Goal: Information Seeking & Learning: Learn about a topic

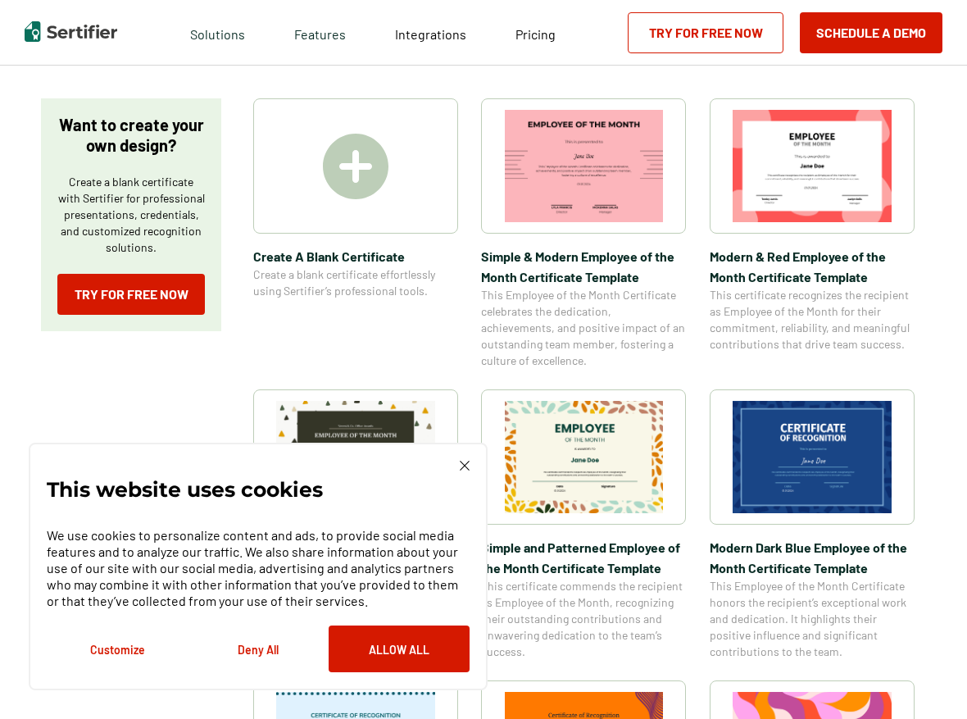
scroll to position [246, 0]
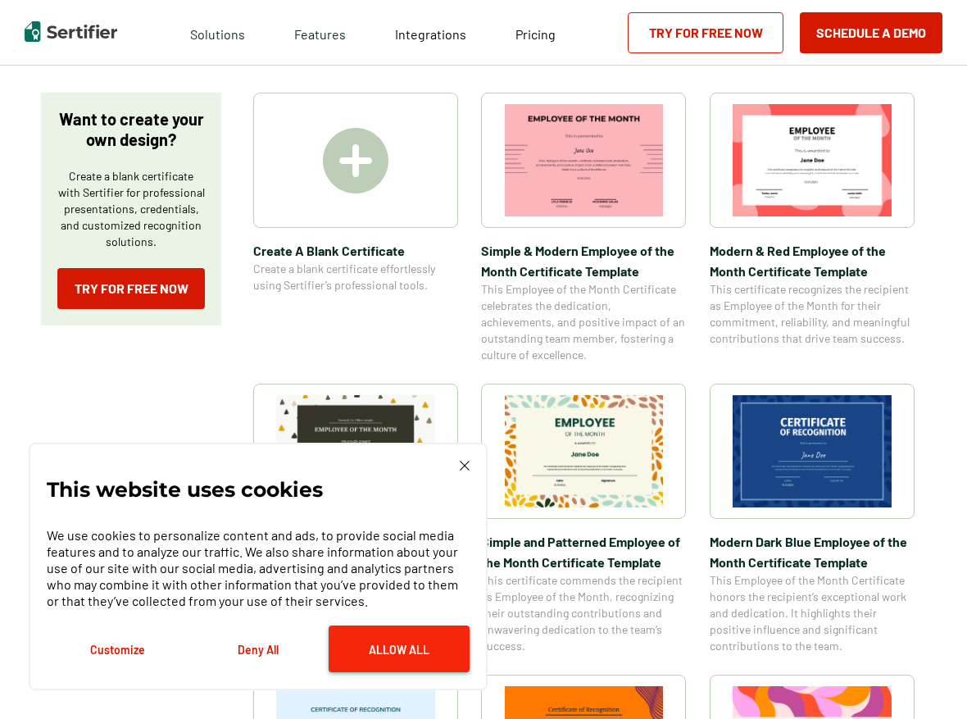
click at [410, 643] on button "Allow All" at bounding box center [399, 648] width 141 height 47
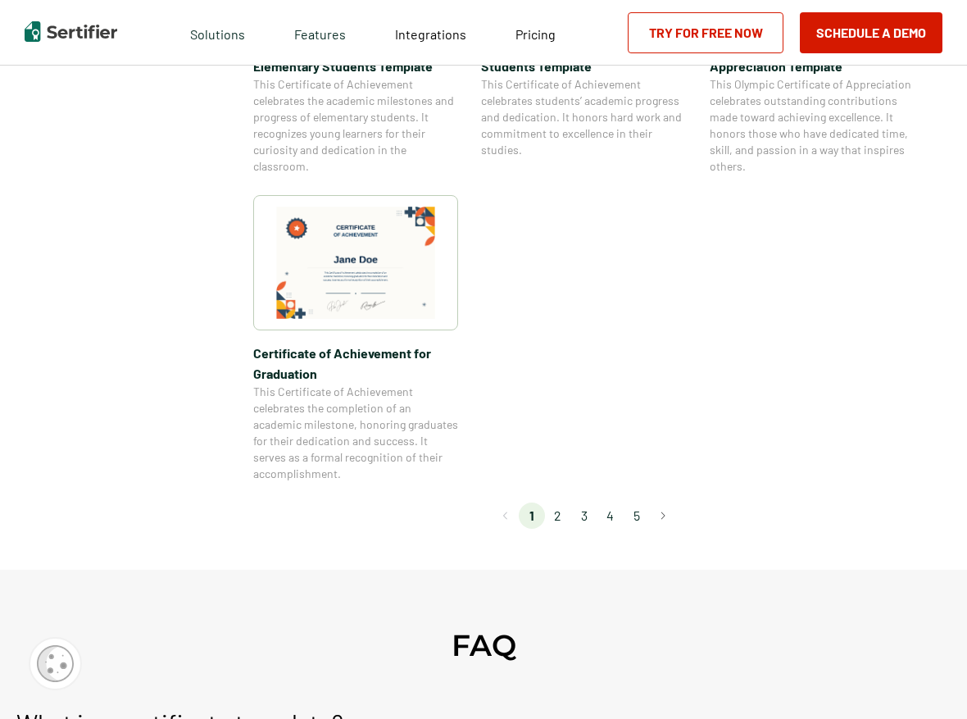
scroll to position [1311, 0]
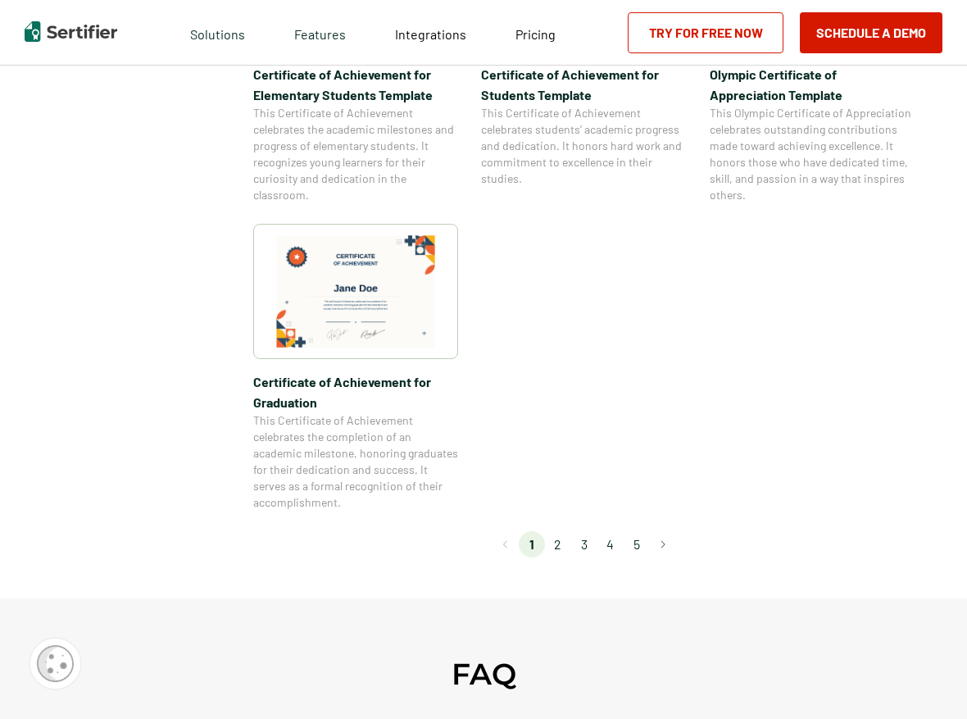
click at [565, 542] on li "2" at bounding box center [558, 544] width 26 height 26
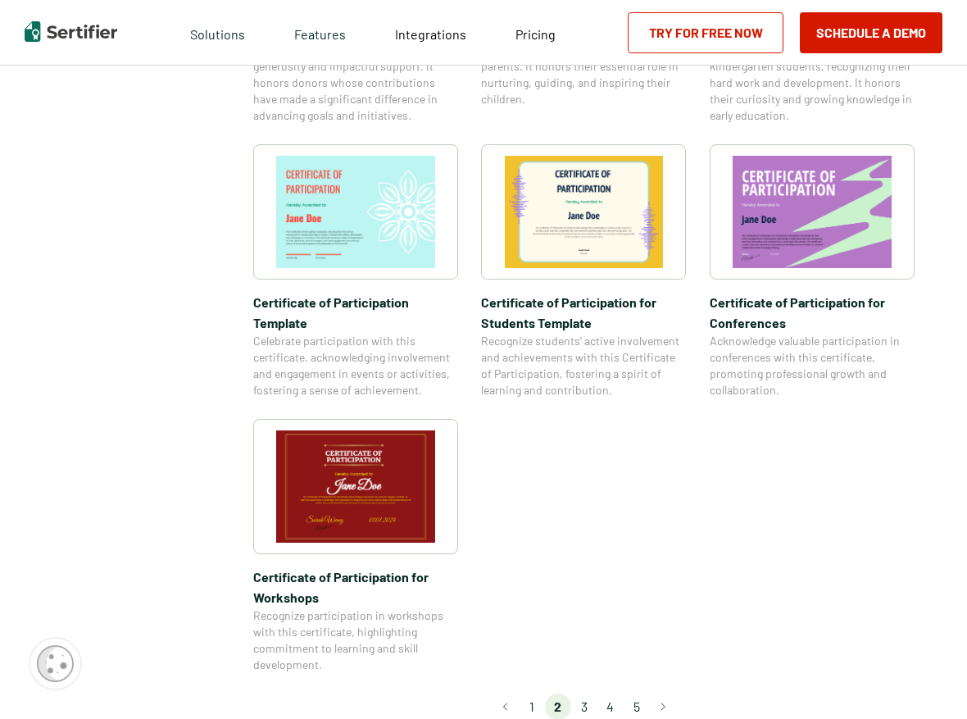
scroll to position [1229, 0]
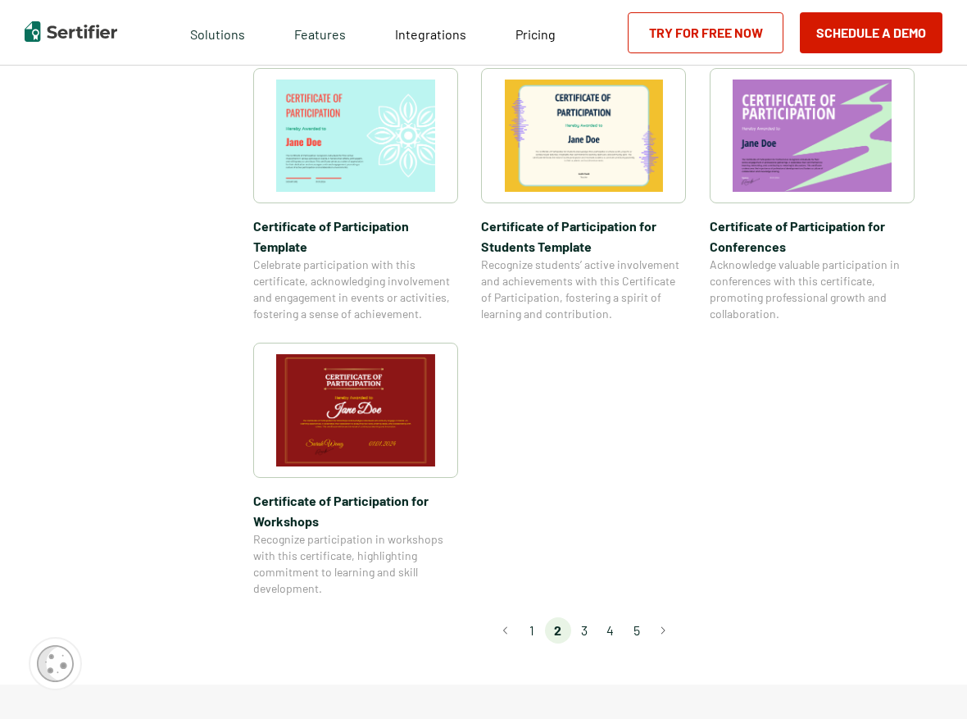
click at [587, 617] on li "3" at bounding box center [584, 630] width 26 height 26
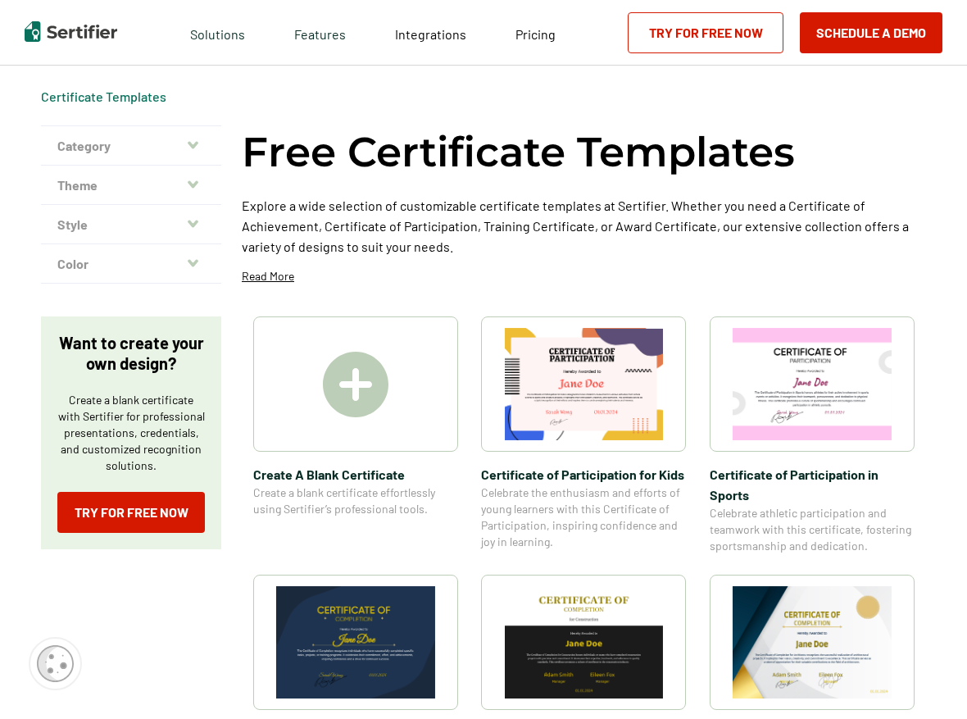
scroll to position [0, 0]
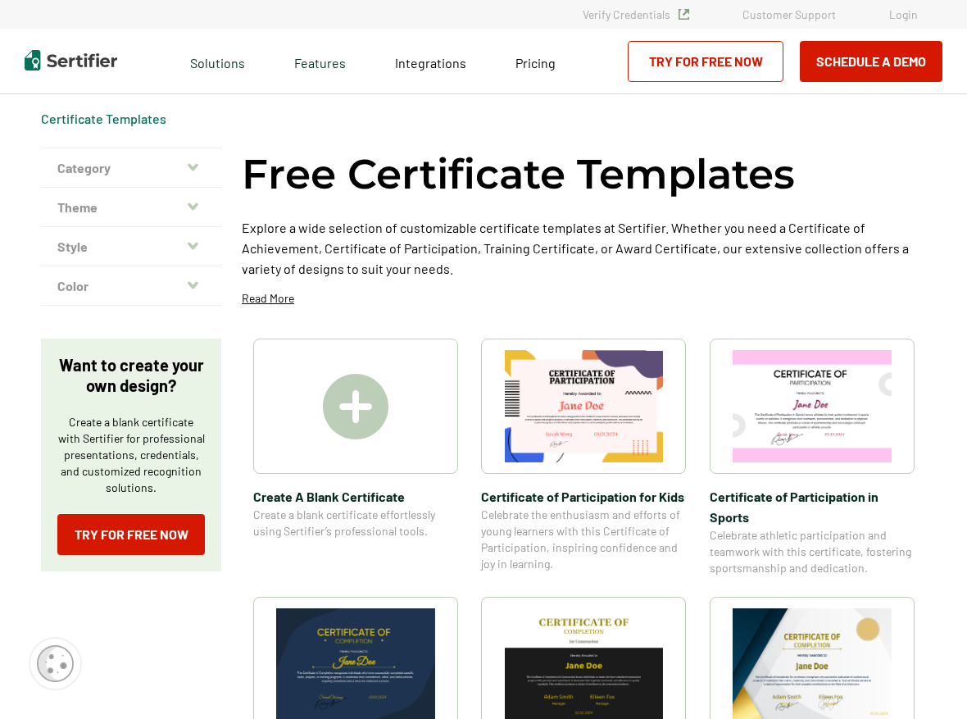
click at [134, 161] on button "Category" at bounding box center [131, 167] width 180 height 39
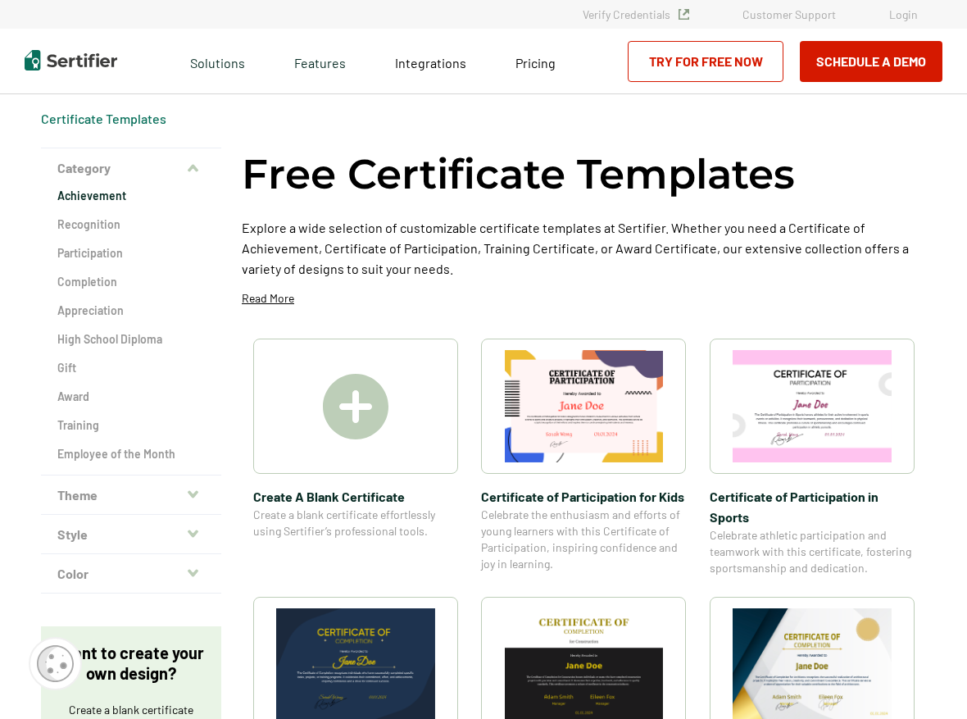
click at [106, 200] on h2 "Achievement" at bounding box center [130, 196] width 147 height 16
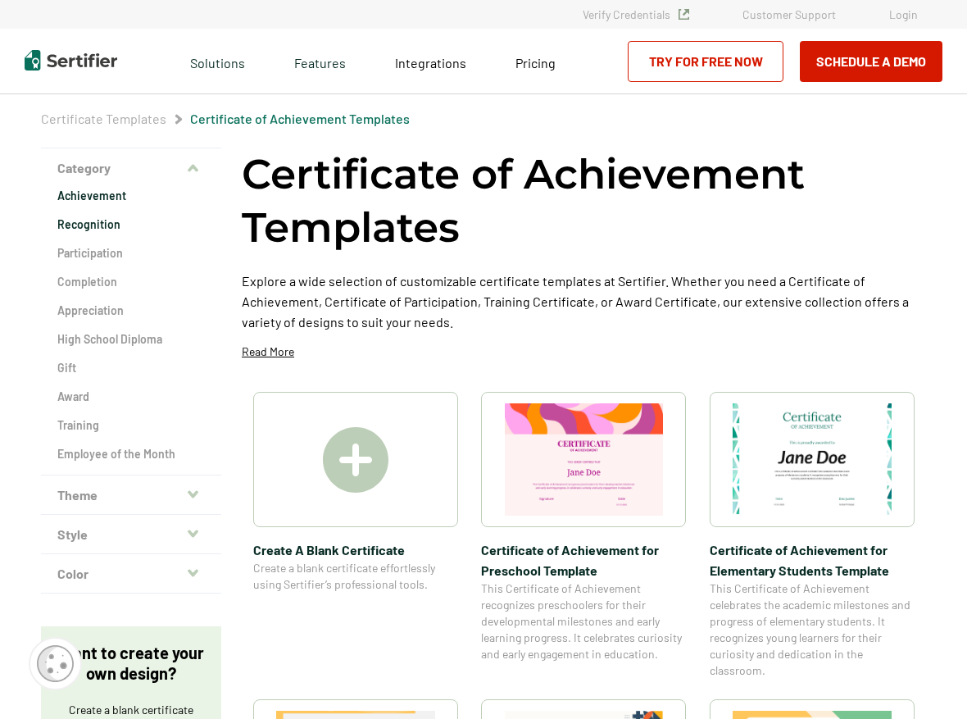
click at [94, 216] on h2 "Recognition" at bounding box center [130, 224] width 147 height 16
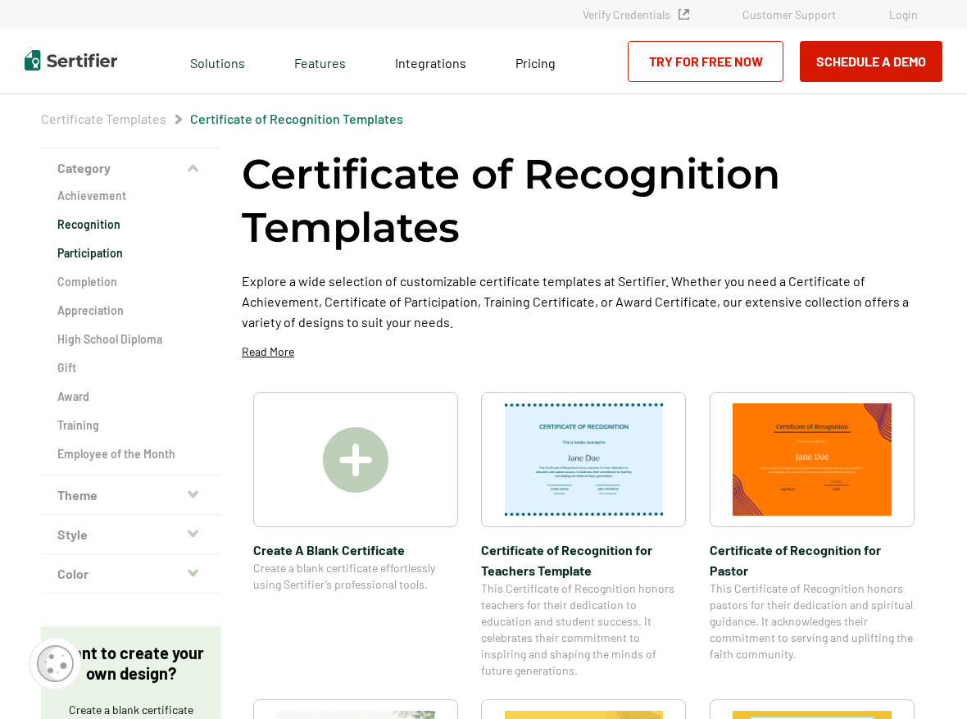
click at [105, 247] on h2 "Participation" at bounding box center [130, 253] width 147 height 16
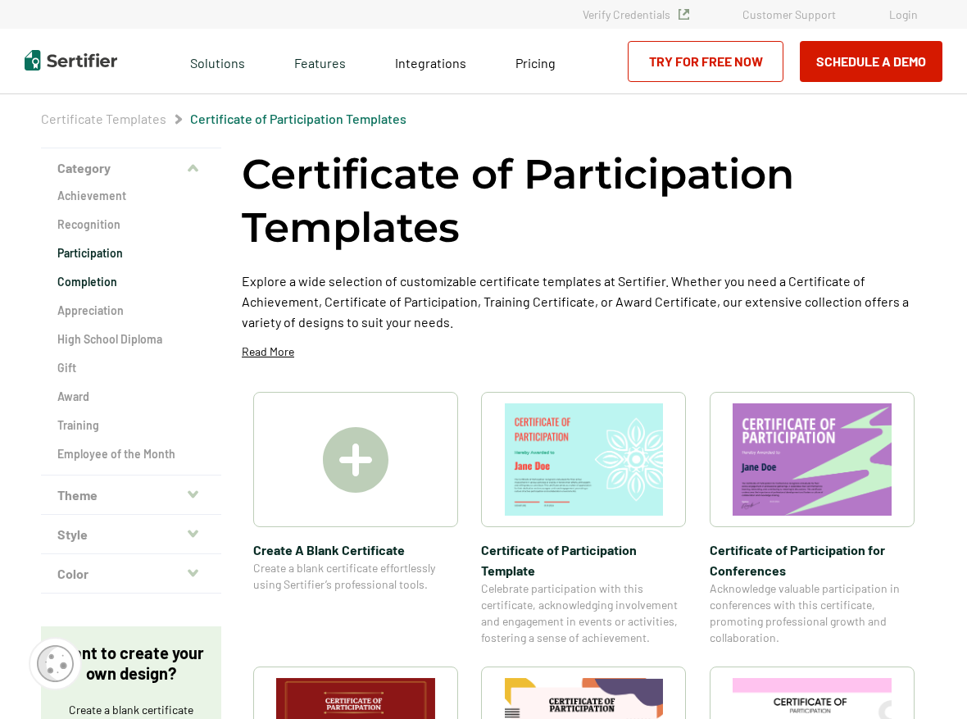
click at [110, 282] on h2 "Completion" at bounding box center [130, 282] width 147 height 16
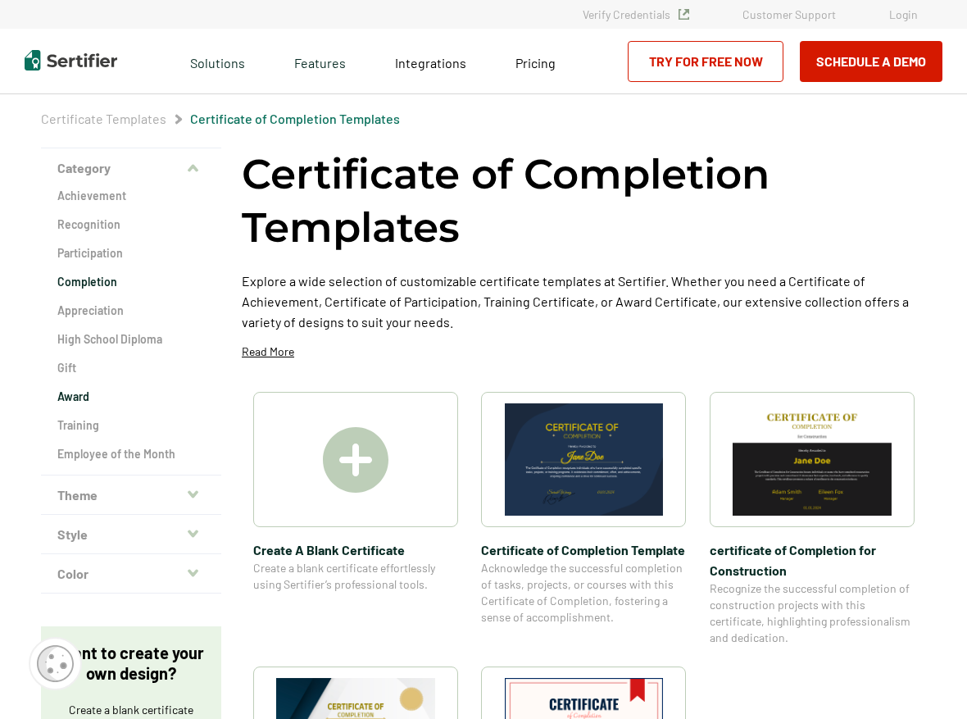
click at [74, 397] on h2 "Award" at bounding box center [130, 396] width 147 height 16
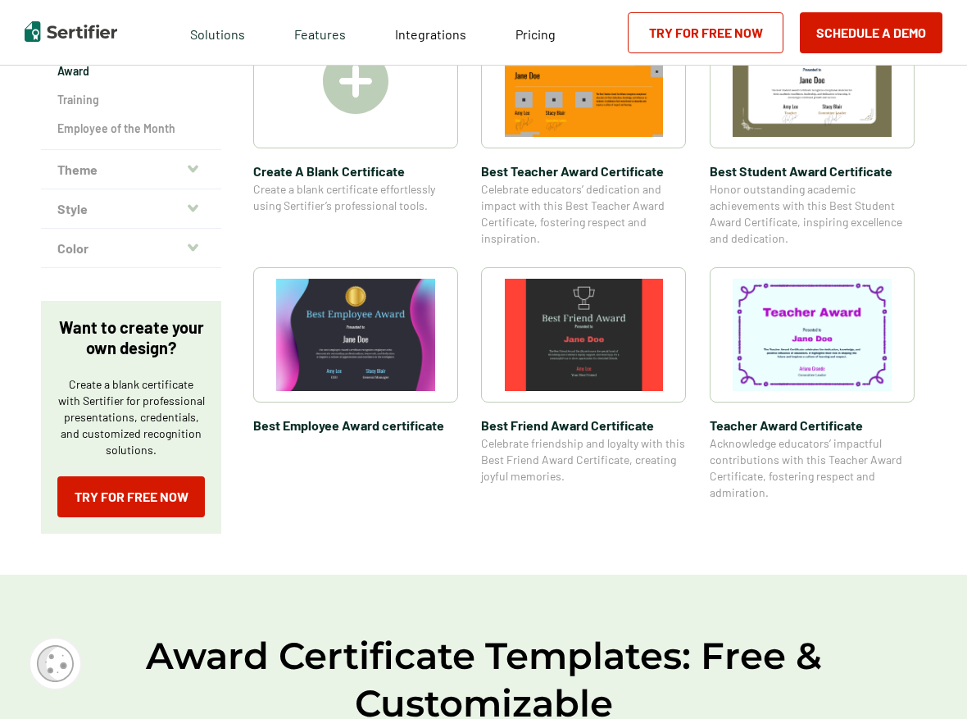
scroll to position [328, 0]
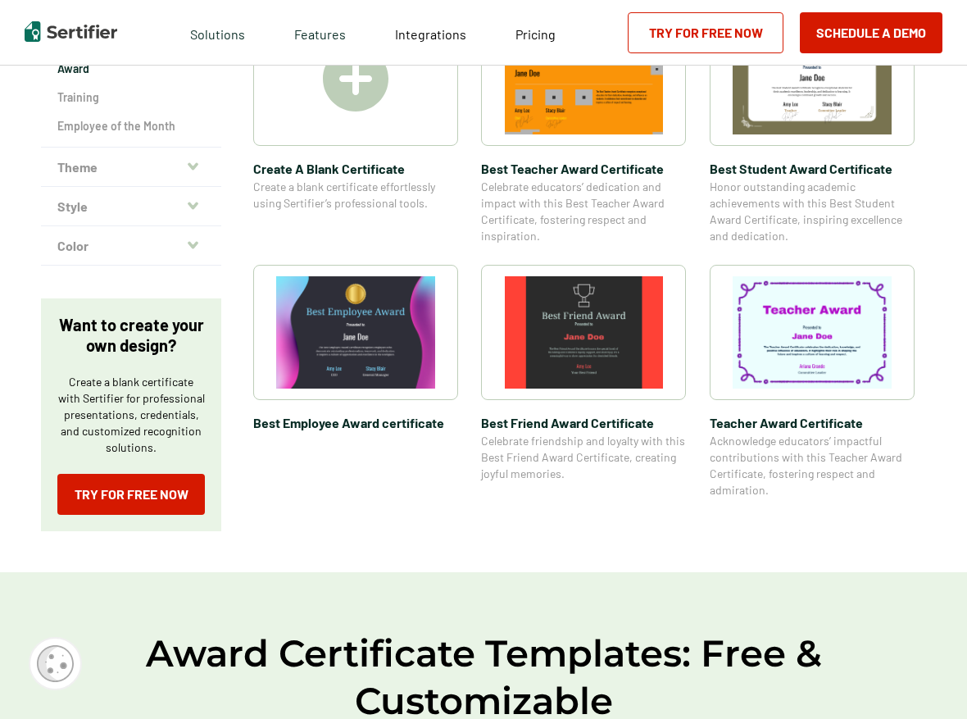
click at [791, 419] on span "Teacher Award Certificate" at bounding box center [812, 422] width 205 height 20
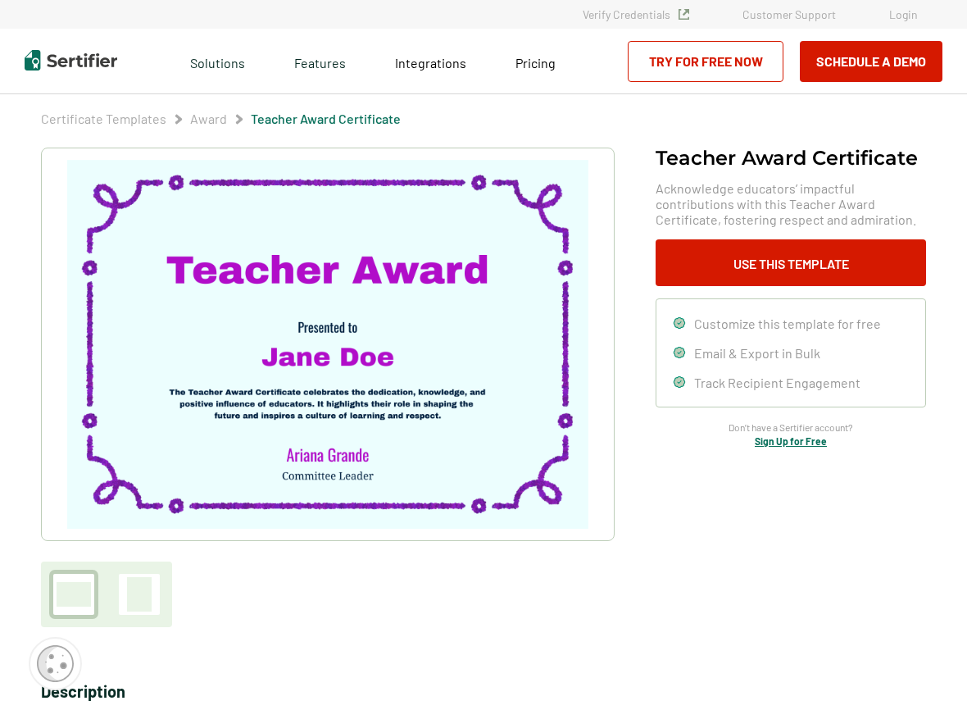
click at [132, 601] on div at bounding box center [139, 594] width 25 height 34
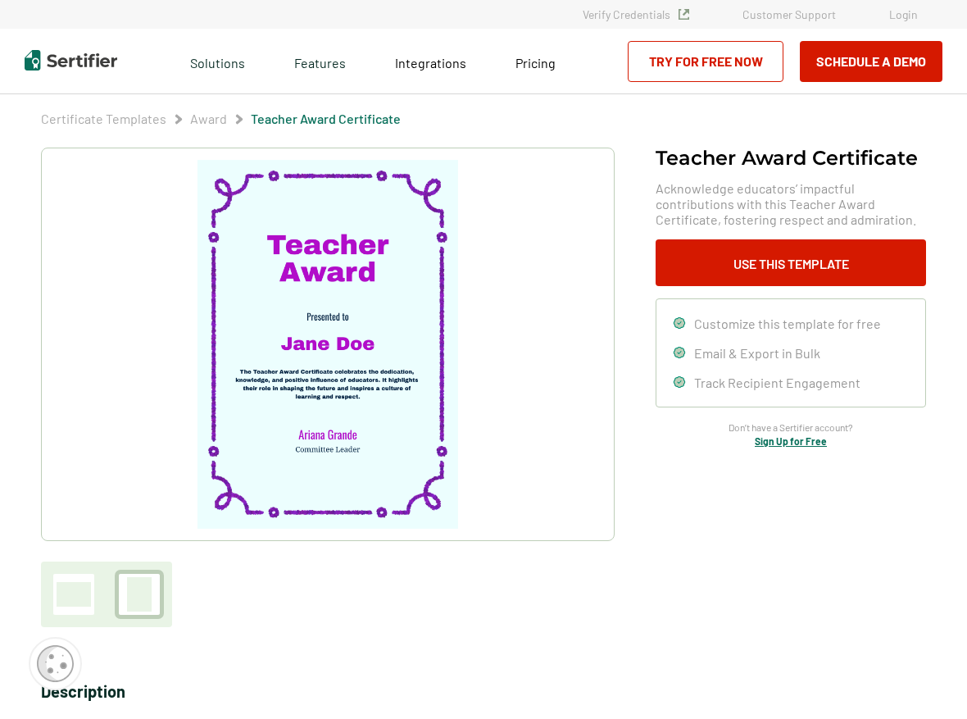
click at [76, 590] on div at bounding box center [74, 594] width 34 height 25
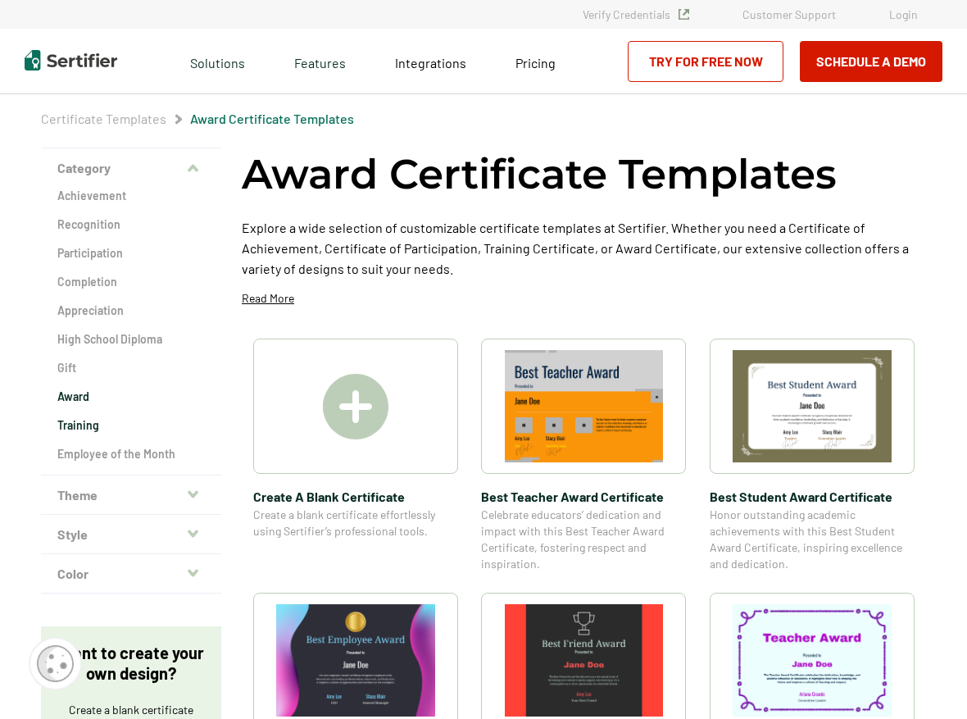
click at [61, 417] on h2 "Training" at bounding box center [130, 425] width 147 height 16
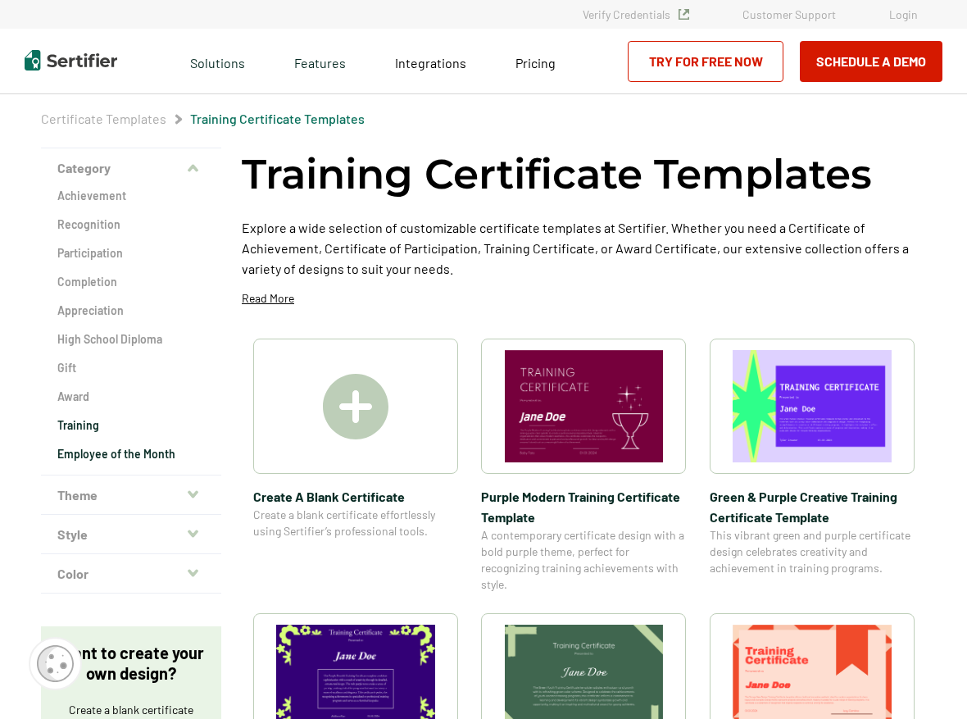
click at [93, 453] on h2 "Employee of the Month" at bounding box center [130, 454] width 147 height 16
